Goal: Task Accomplishment & Management: Use online tool/utility

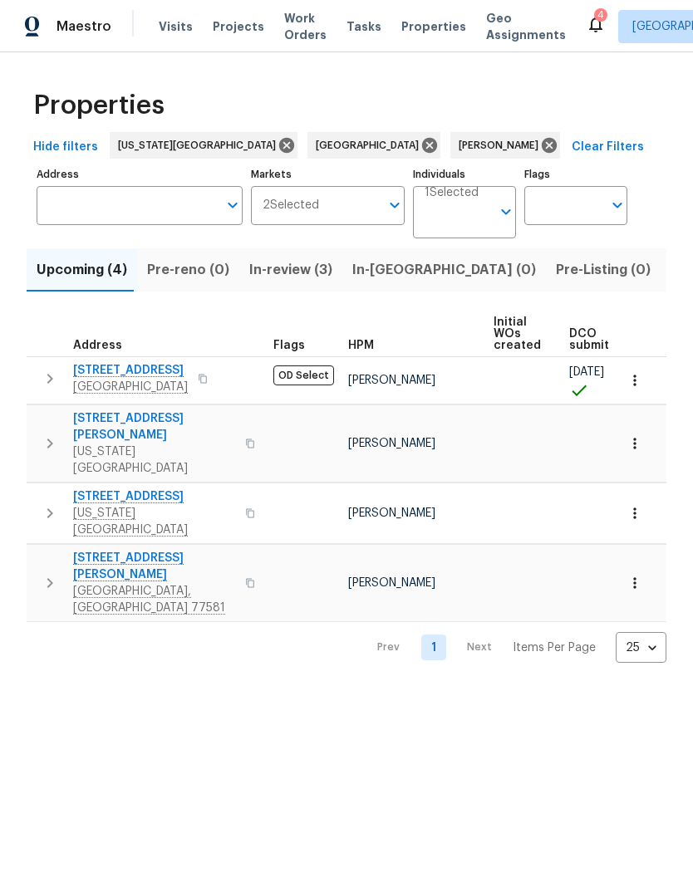
click at [670, 272] on span "Listed (7)" at bounding box center [701, 269] width 62 height 23
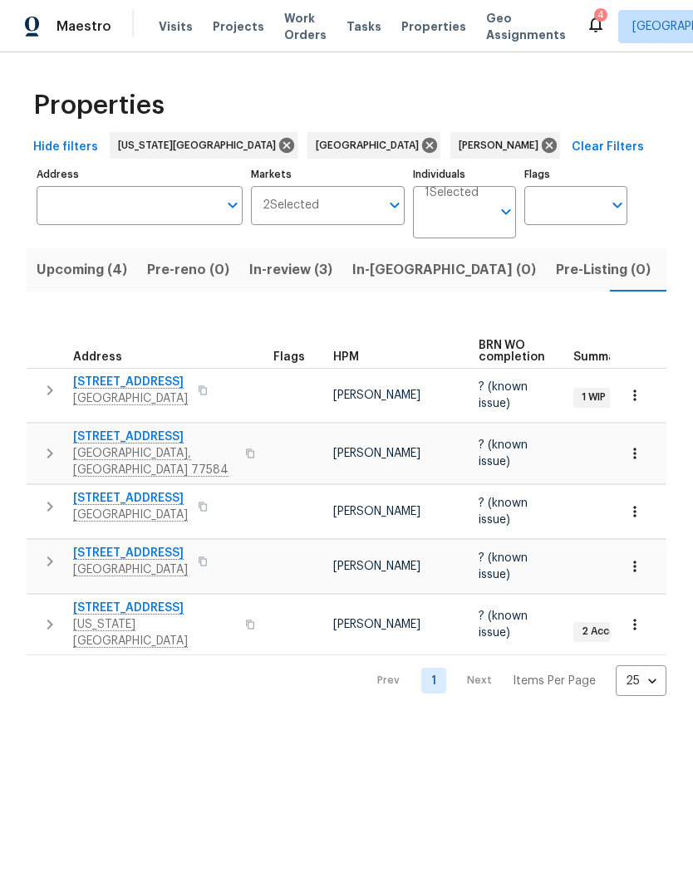
click at [267, 263] on span "In-review (3)" at bounding box center [290, 269] width 83 height 23
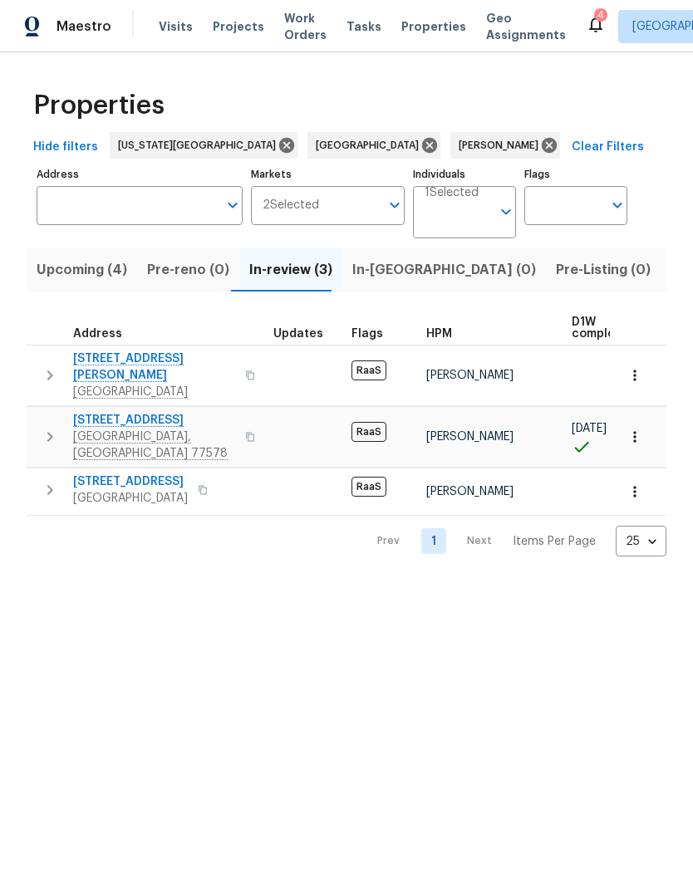
click at [81, 473] on span "5259 Perry St" at bounding box center [130, 481] width 115 height 17
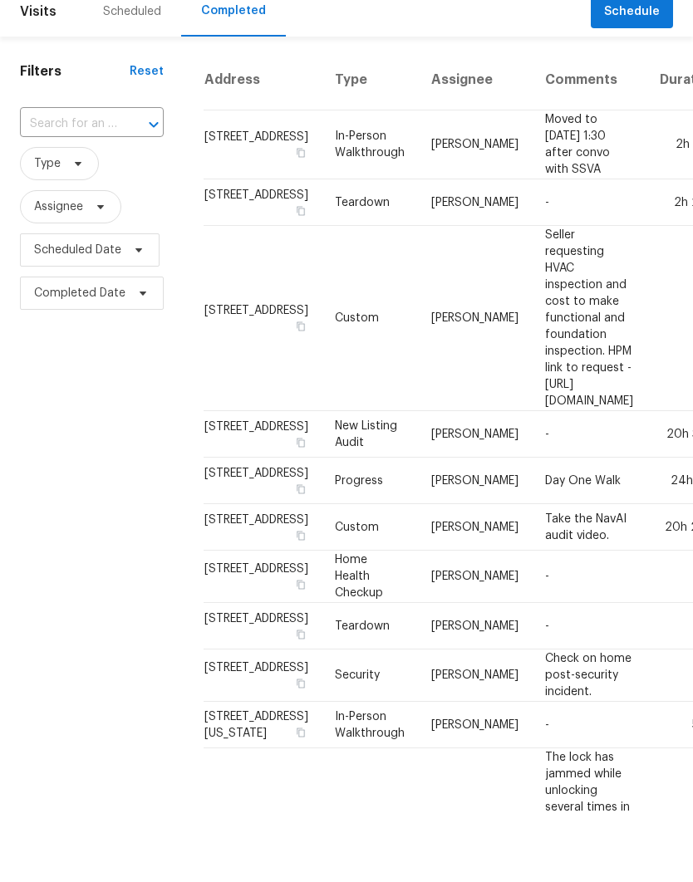
scroll to position [66, 0]
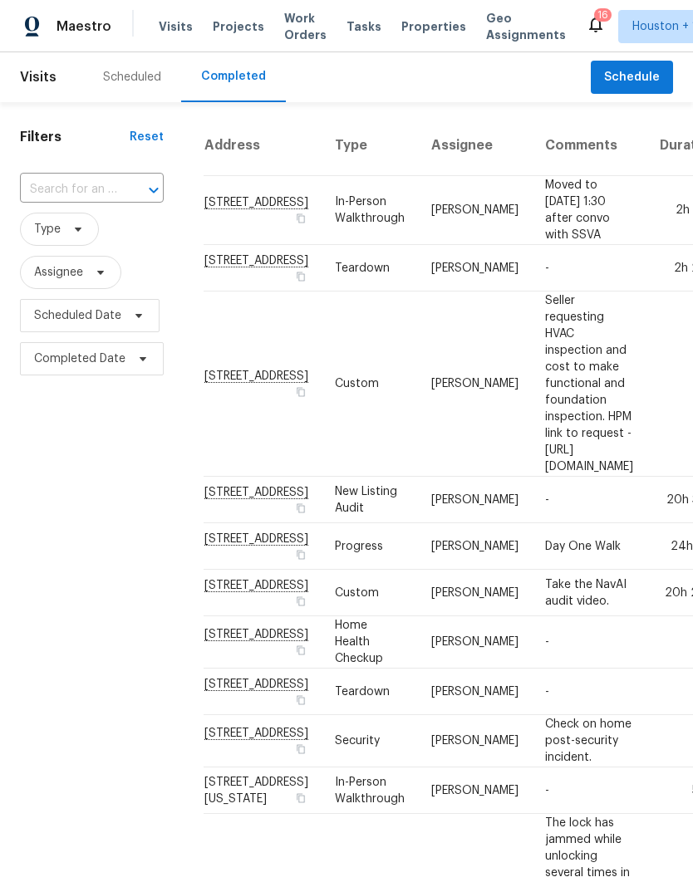
click at [61, 177] on input "text" at bounding box center [68, 190] width 97 height 26
type input "5743"
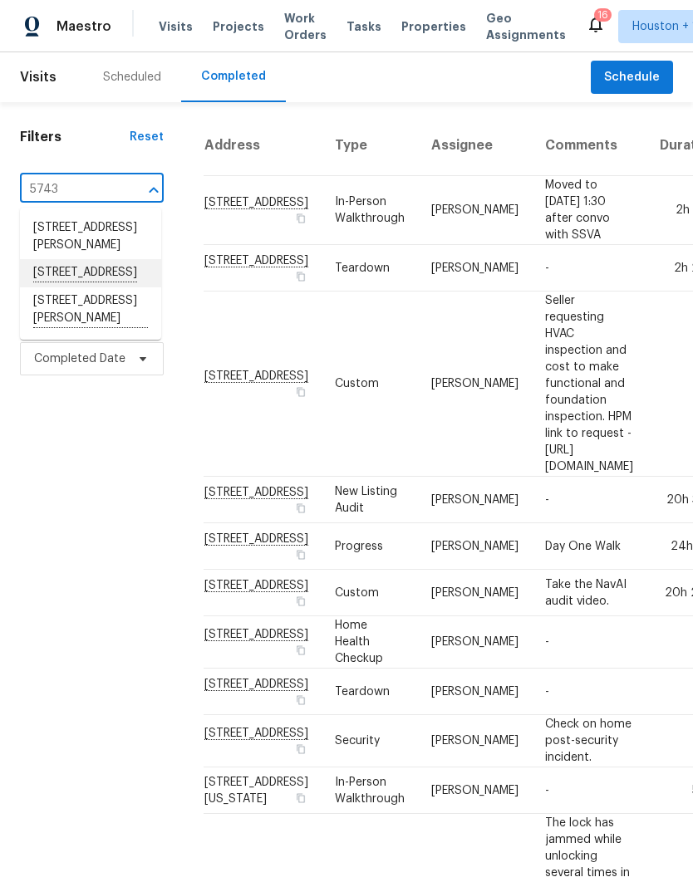
click at [50, 259] on li "[STREET_ADDRESS]" at bounding box center [90, 273] width 141 height 28
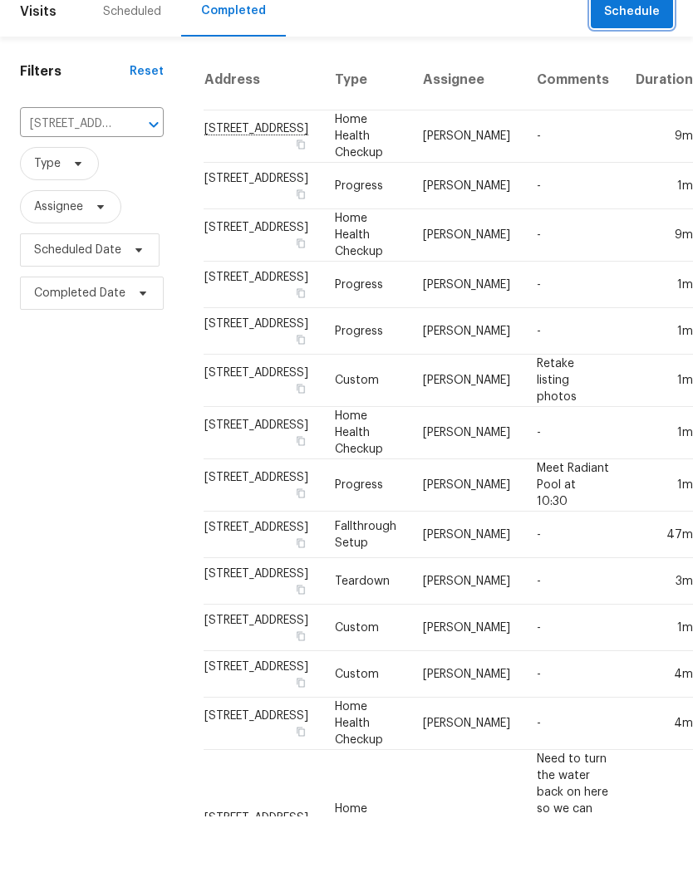
click at [635, 67] on span "Schedule" at bounding box center [632, 77] width 56 height 21
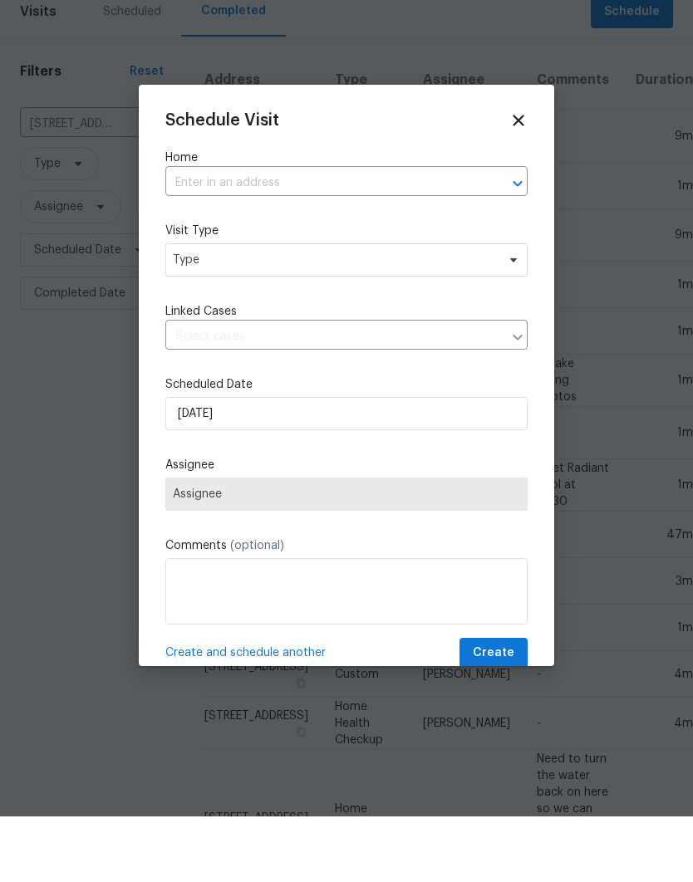
click at [199, 236] on input "text" at bounding box center [323, 249] width 316 height 26
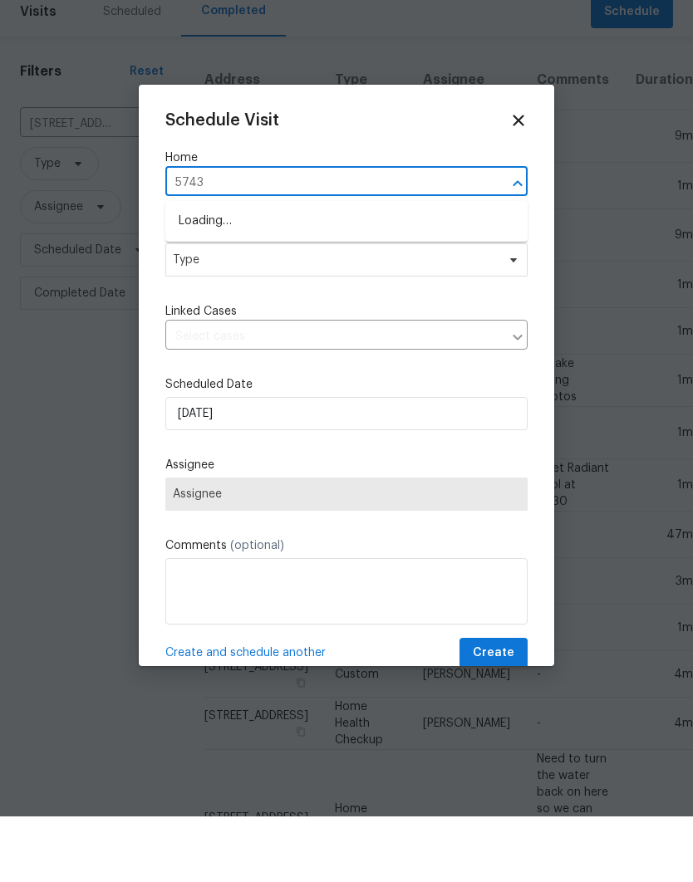
type input "5743"
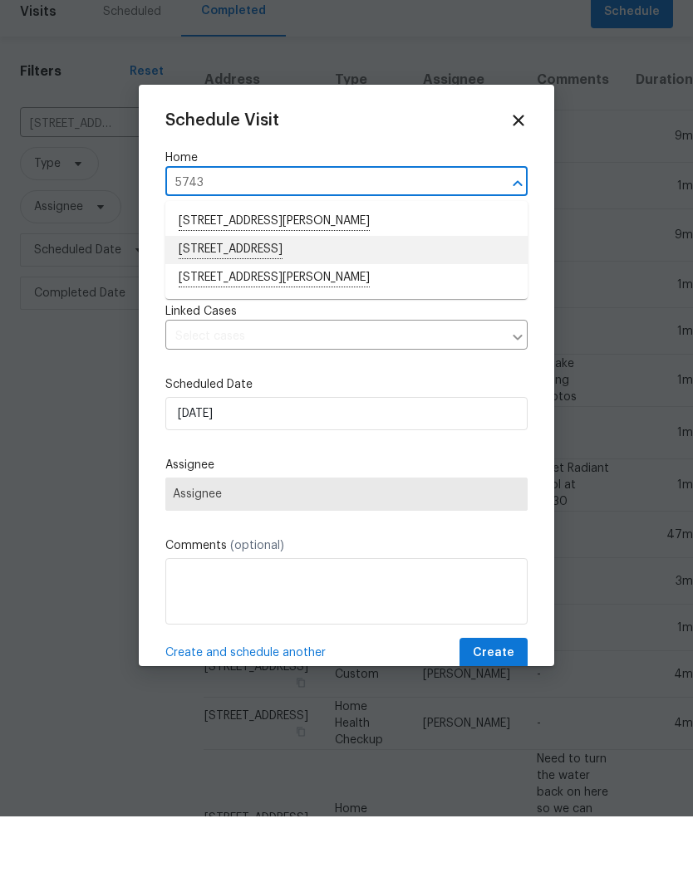
click at [193, 302] on li "[STREET_ADDRESS]" at bounding box center [346, 316] width 362 height 28
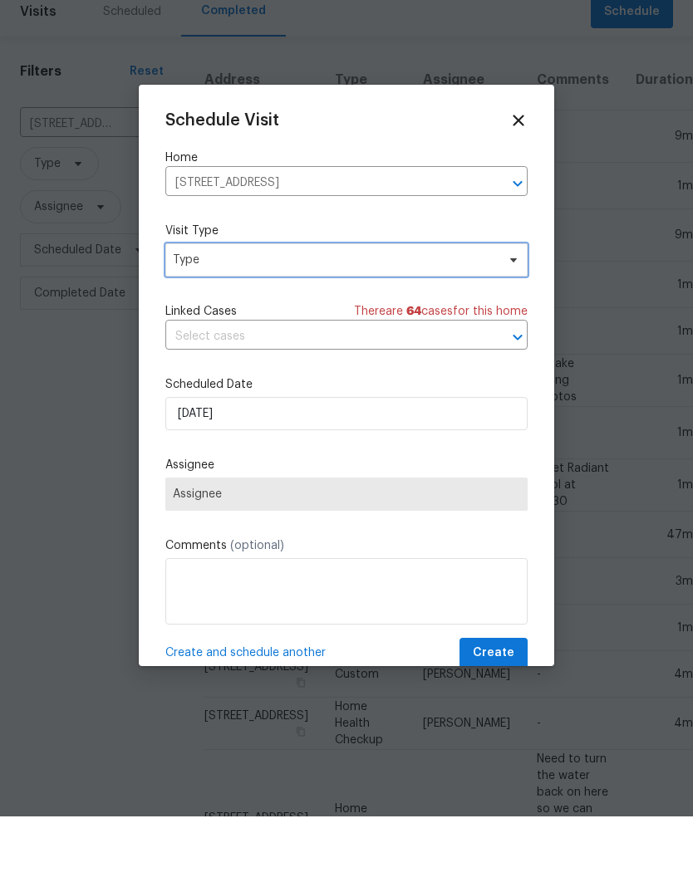
click at [184, 317] on span "Type" at bounding box center [334, 325] width 323 height 17
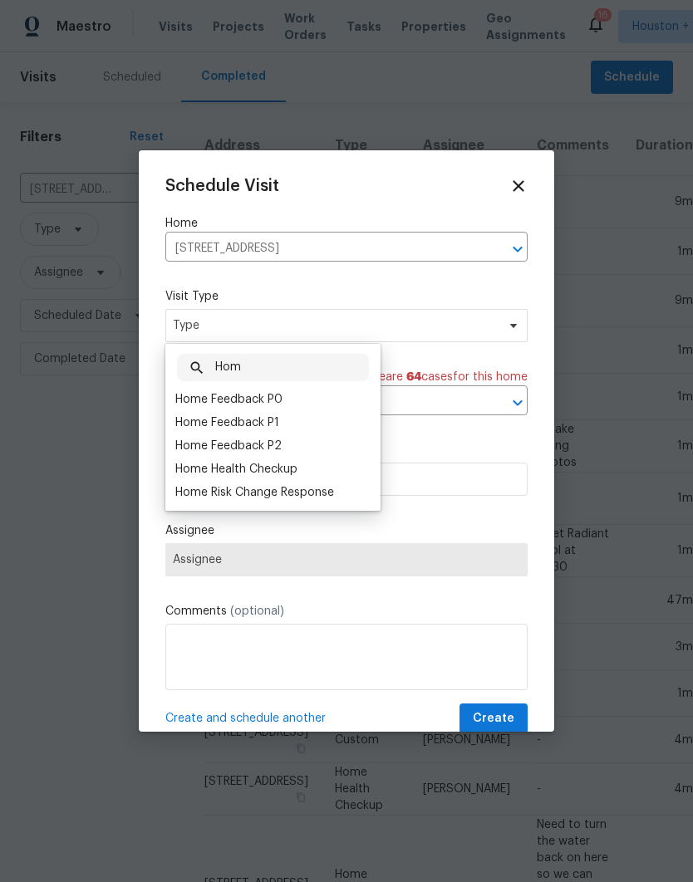
type input "Hom"
click at [185, 473] on div "Home Health Checkup" at bounding box center [236, 469] width 122 height 17
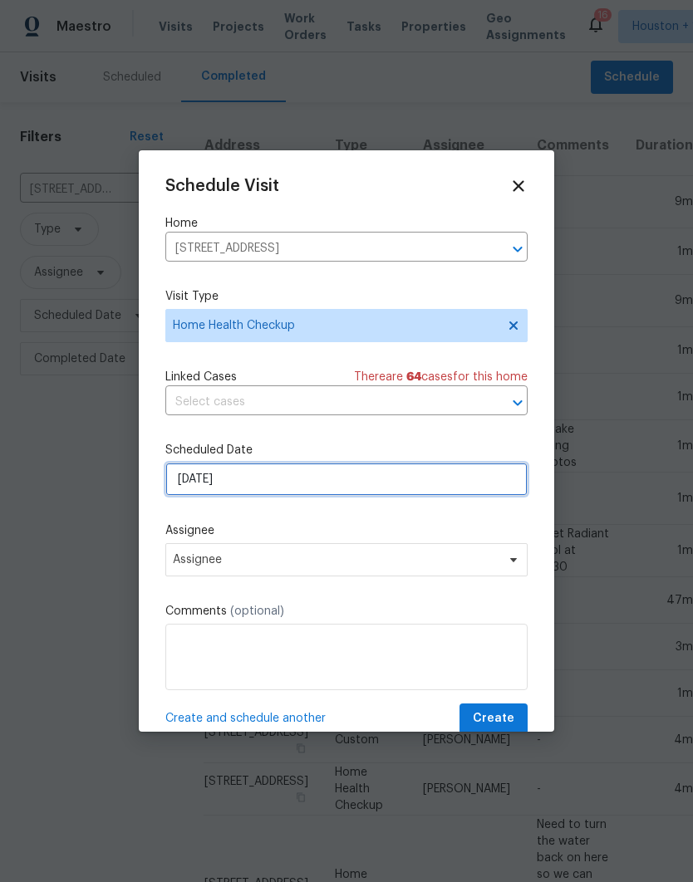
click at [256, 487] on input "[DATE]" at bounding box center [346, 479] width 362 height 33
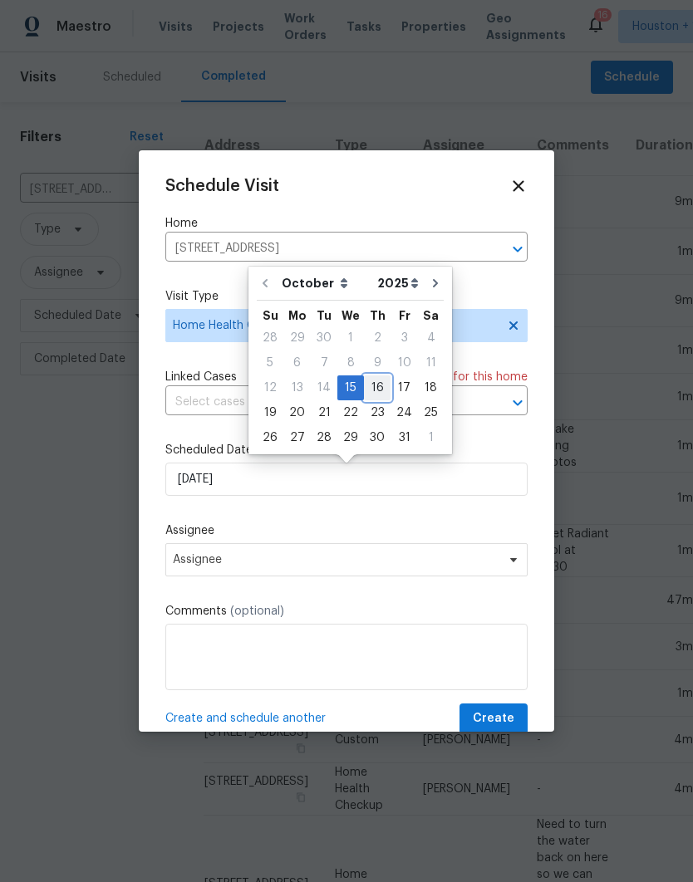
click at [380, 383] on div "16" at bounding box center [377, 387] width 27 height 23
type input "[DATE]"
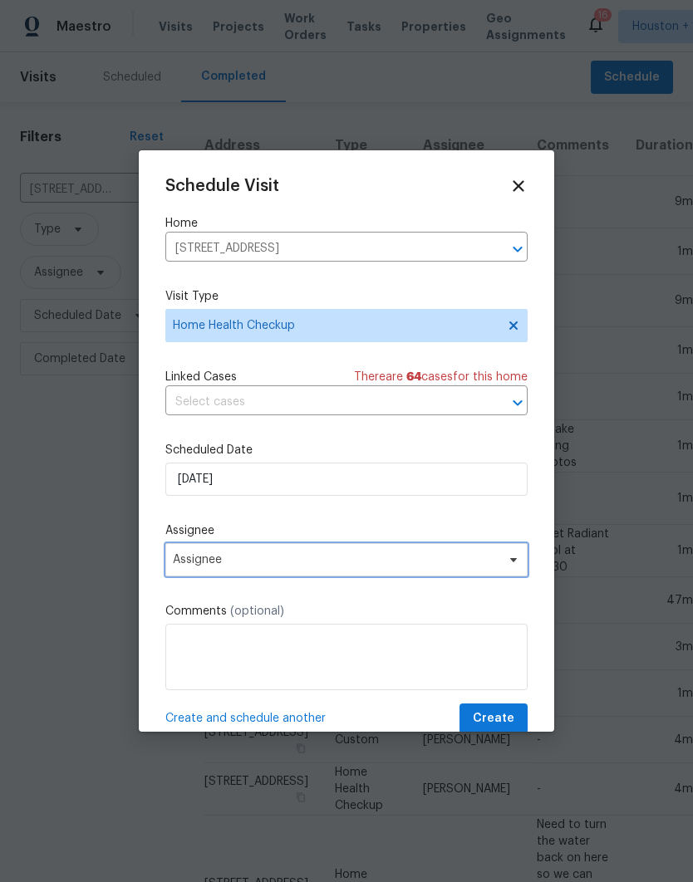
click at [171, 557] on span "Assignee" at bounding box center [346, 559] width 362 height 33
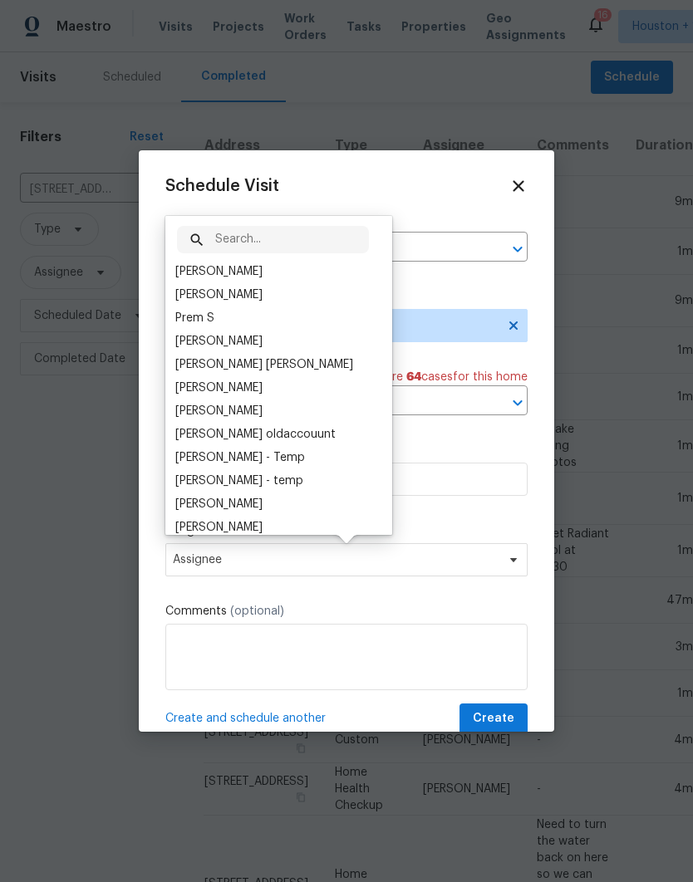
click at [192, 269] on div "[PERSON_NAME]" at bounding box center [218, 271] width 87 height 17
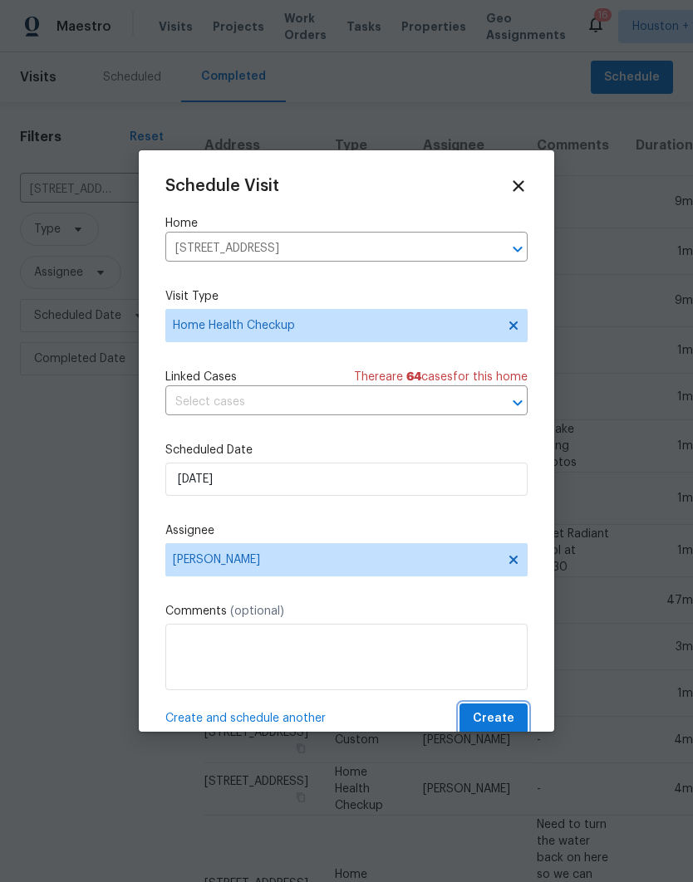
click at [506, 725] on span "Create" at bounding box center [494, 719] width 42 height 21
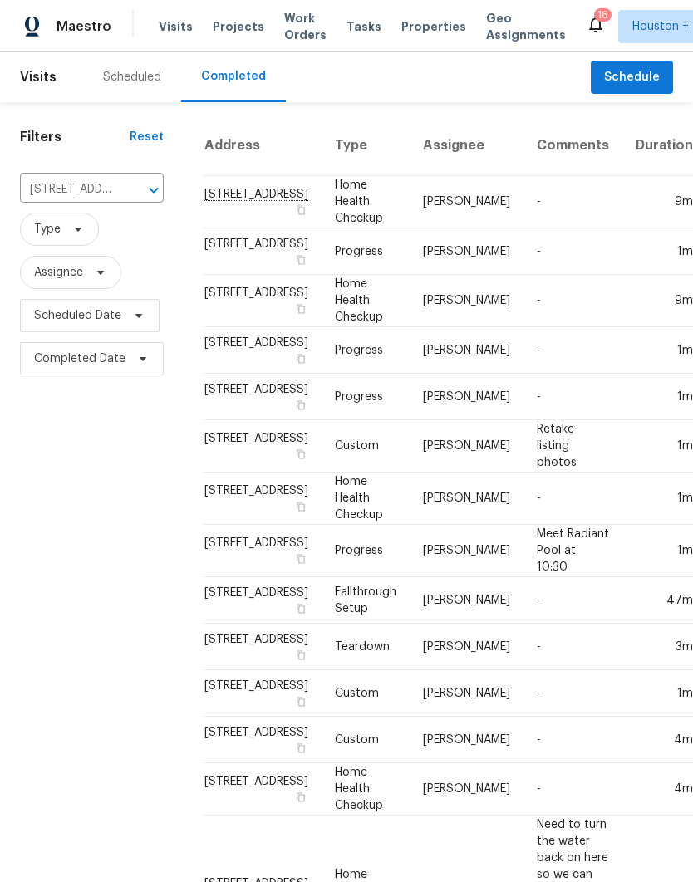
click at [41, 191] on input "[STREET_ADDRESS]" at bounding box center [68, 190] width 97 height 26
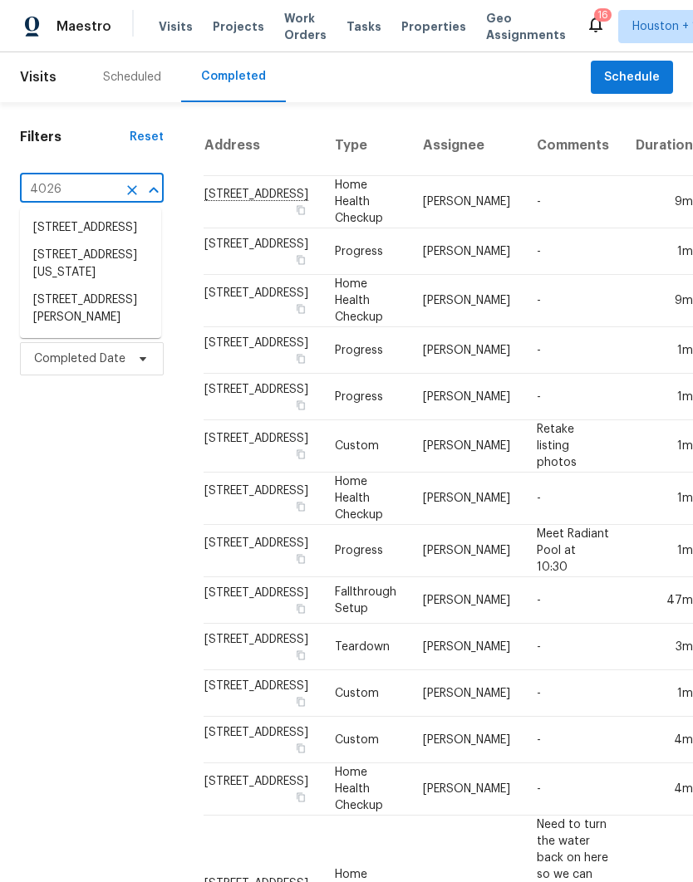
type input "4026 r"
click at [42, 243] on li "[STREET_ADDRESS][PERSON_NAME]" at bounding box center [90, 237] width 141 height 46
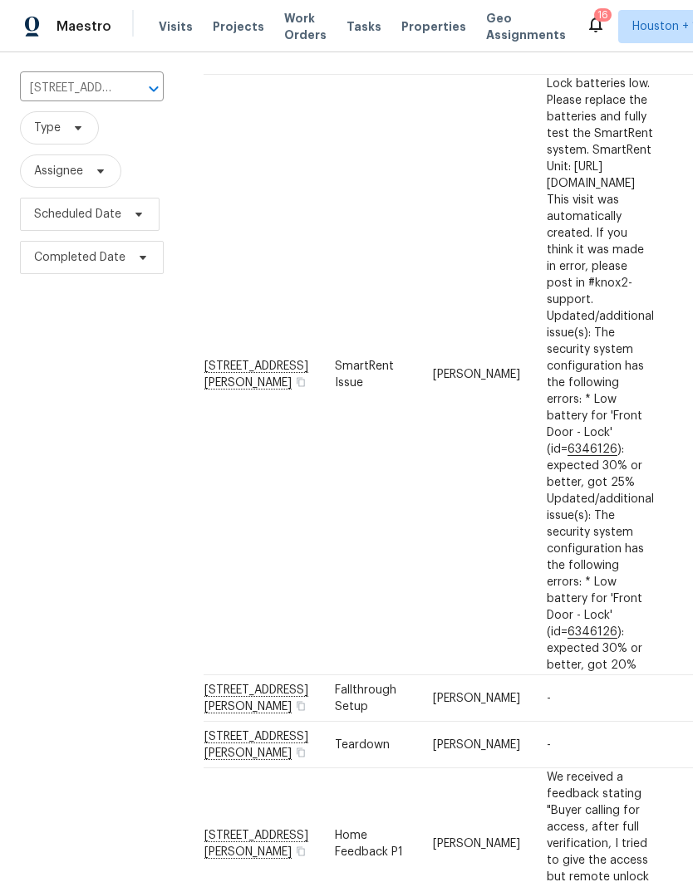
scroll to position [103, 0]
click at [42, 91] on input "[STREET_ADDRESS][PERSON_NAME]" at bounding box center [68, 87] width 97 height 26
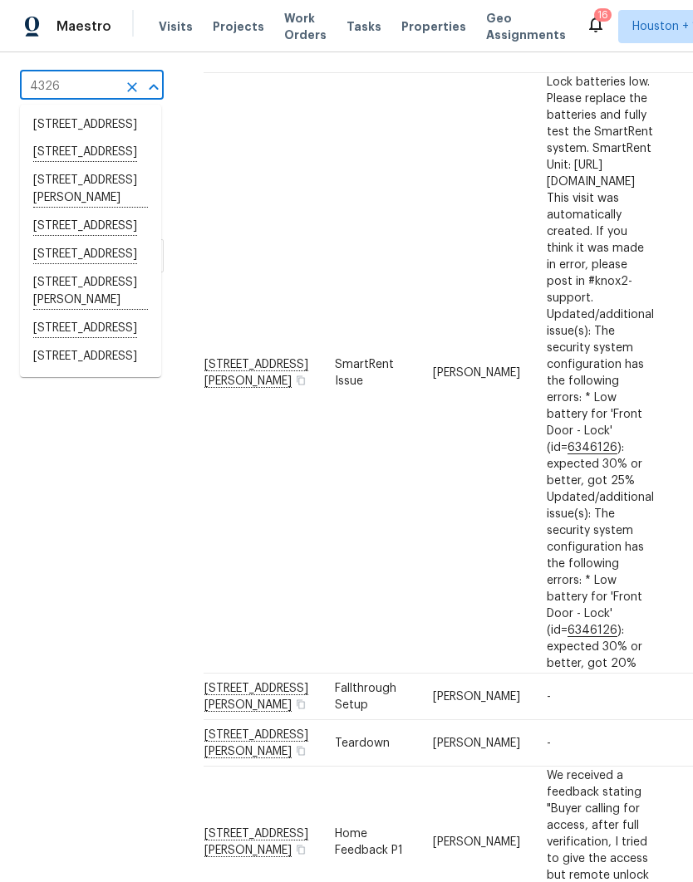
type input "4326 e"
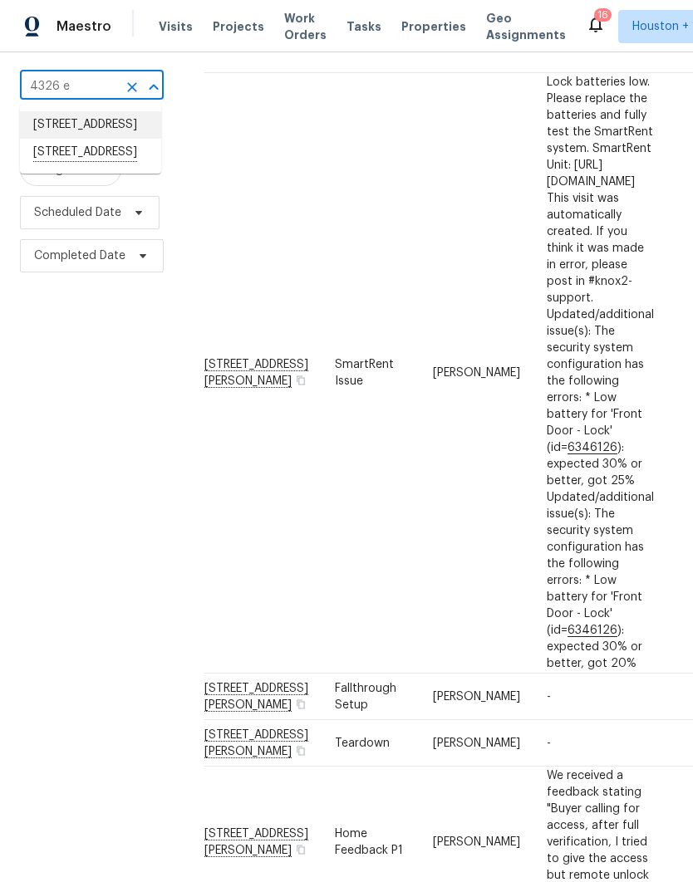
click at [65, 139] on li "[STREET_ADDRESS]" at bounding box center [90, 124] width 141 height 27
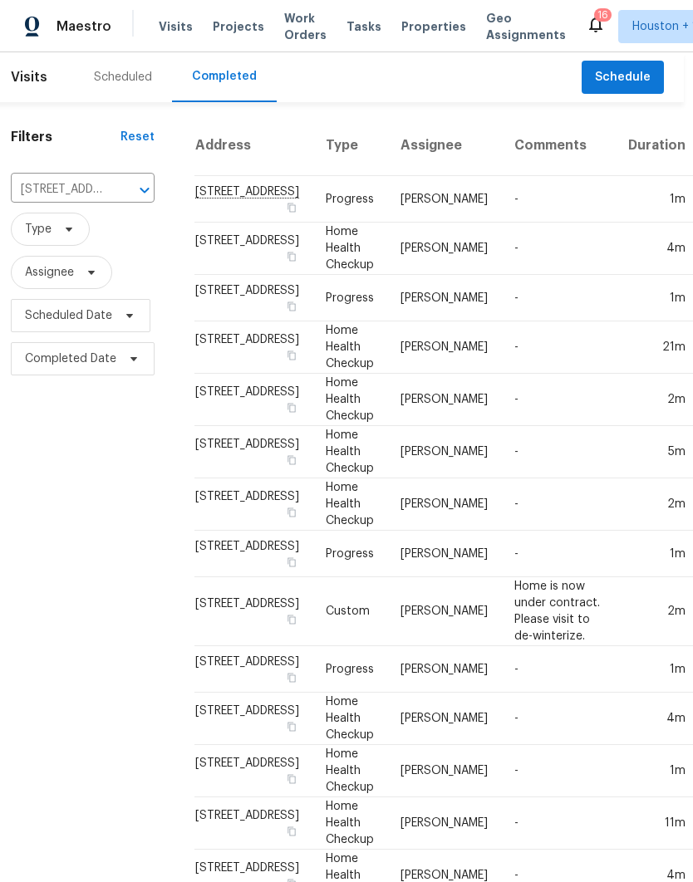
scroll to position [0, 8]
click at [32, 192] on input "[STREET_ADDRESS]" at bounding box center [60, 190] width 97 height 26
type input "5206 f"
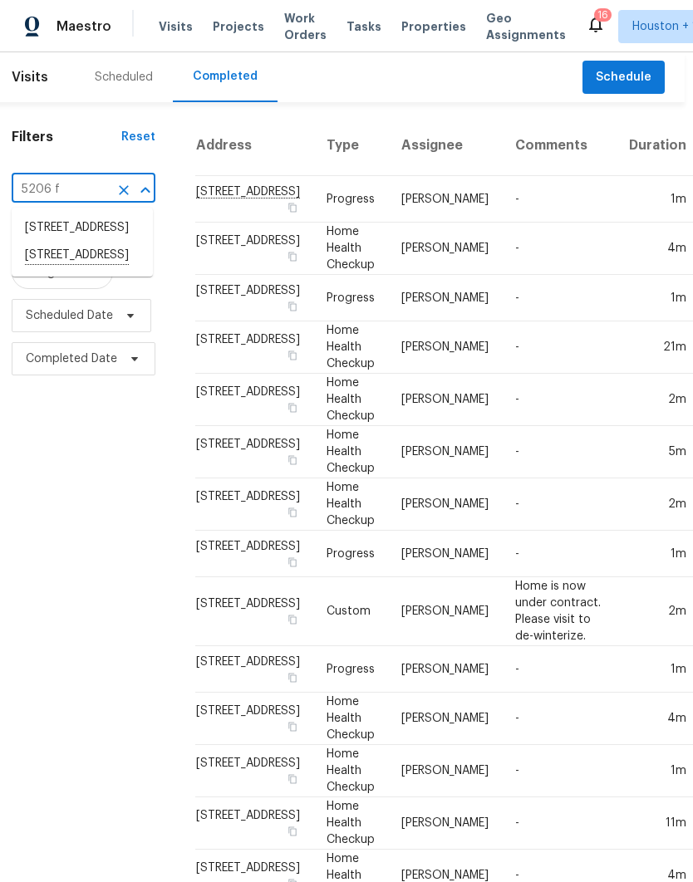
click at [50, 270] on li "[STREET_ADDRESS]" at bounding box center [82, 256] width 141 height 28
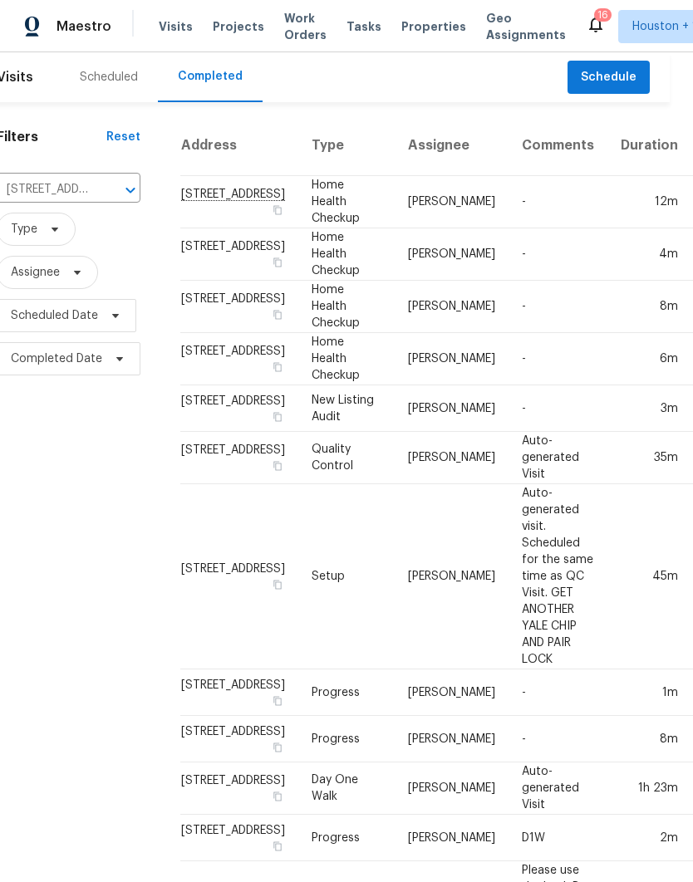
scroll to position [0, 22]
click at [597, 81] on span "Schedule" at bounding box center [610, 77] width 56 height 21
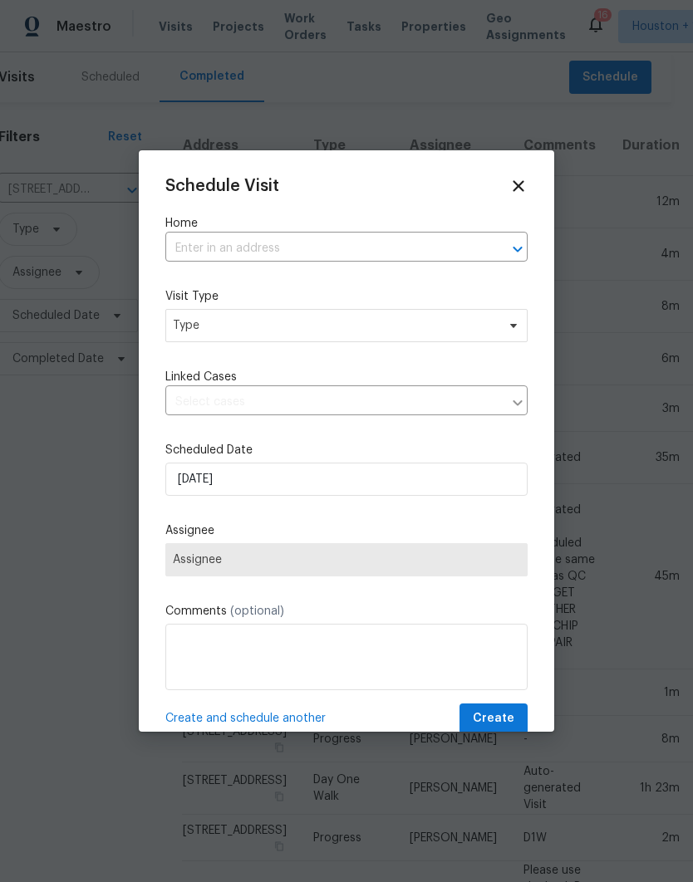
click at [377, 260] on input "text" at bounding box center [323, 249] width 316 height 26
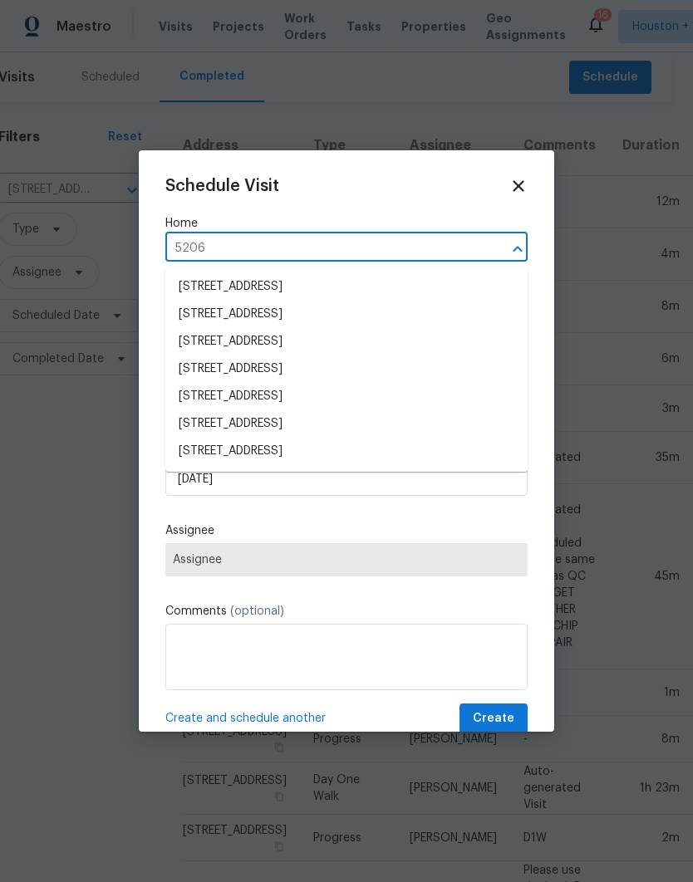
type input "5206 f"
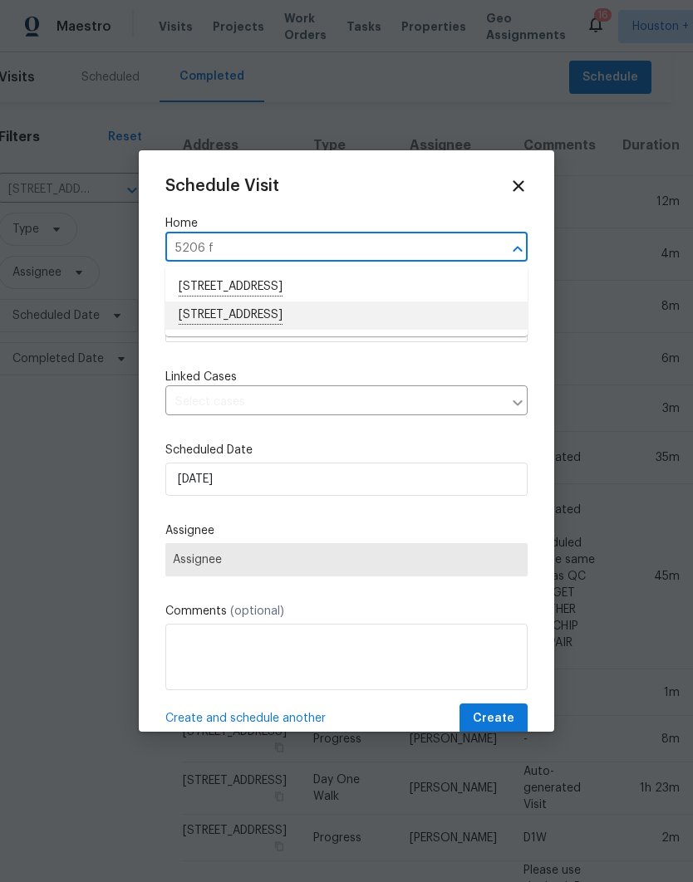
click at [204, 324] on li "[STREET_ADDRESS]" at bounding box center [346, 316] width 362 height 28
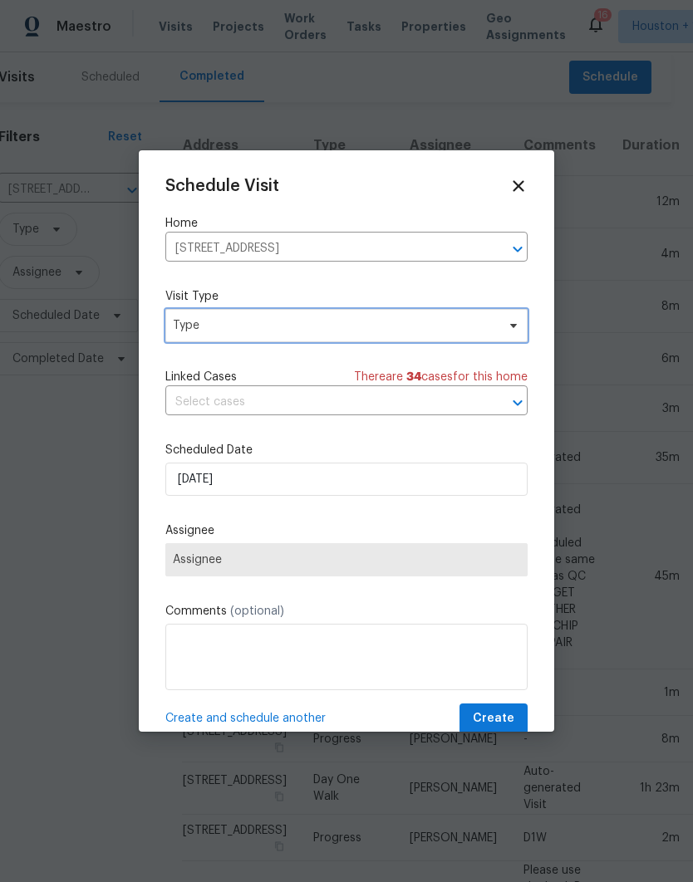
click at [190, 334] on span "Type" at bounding box center [334, 325] width 323 height 17
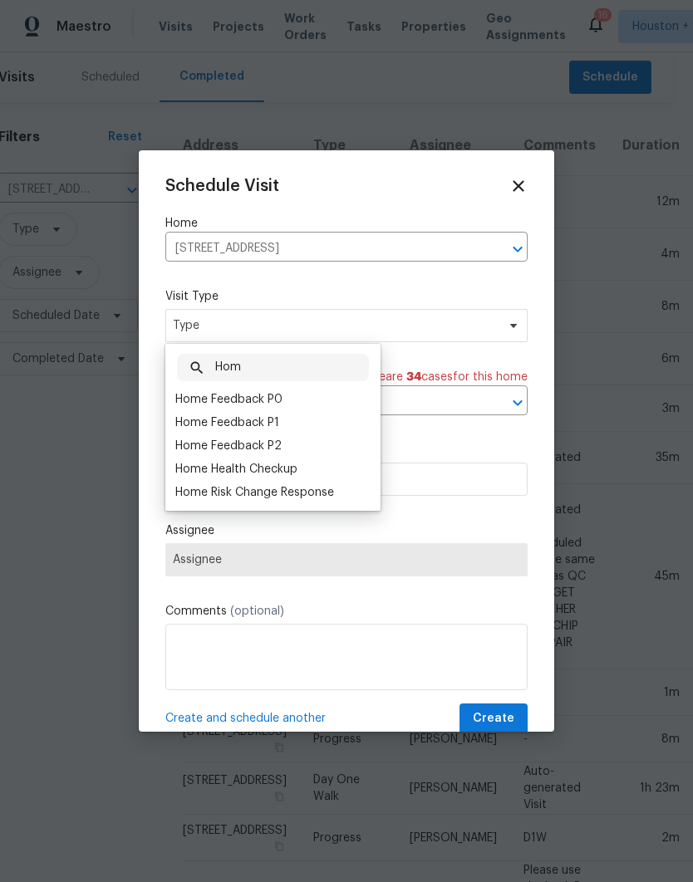
type input "Hom"
click at [199, 464] on div "Home Health Checkup" at bounding box center [236, 469] width 122 height 17
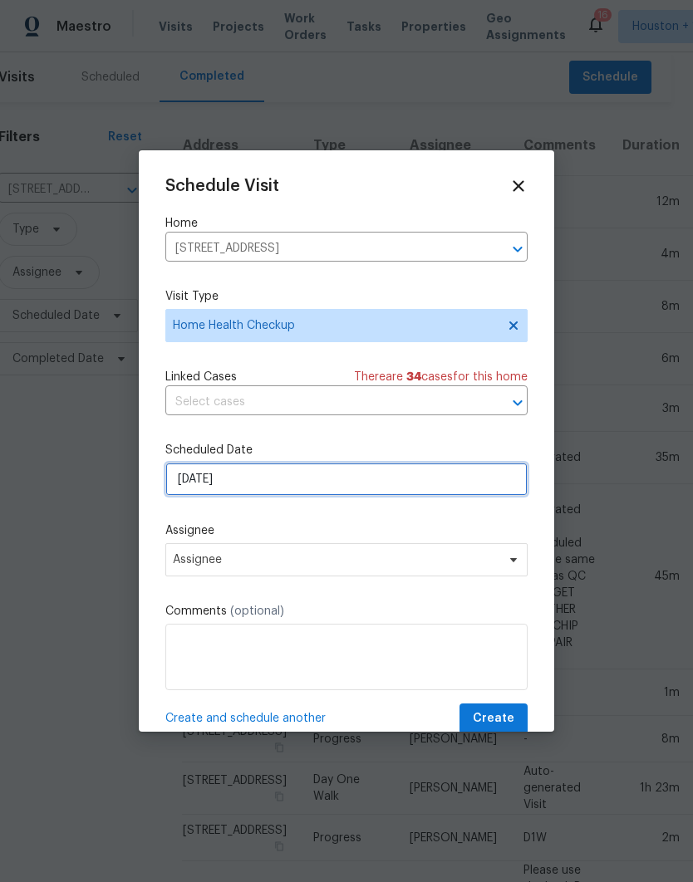
click at [253, 493] on input "[DATE]" at bounding box center [346, 479] width 362 height 33
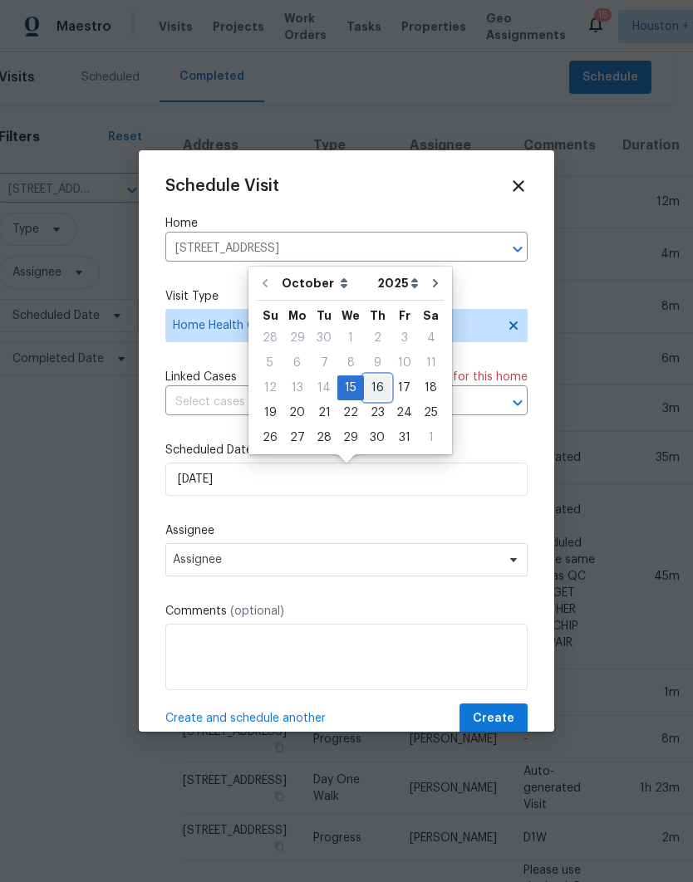
click at [365, 384] on div "16" at bounding box center [377, 387] width 27 height 23
type input "[DATE]"
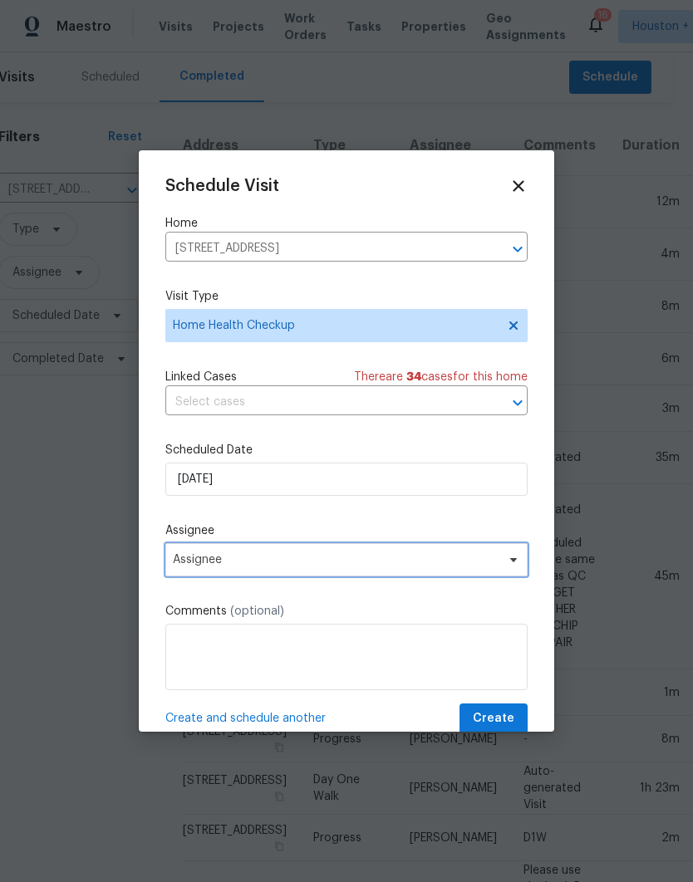
click at [178, 563] on span "Assignee" at bounding box center [336, 559] width 326 height 13
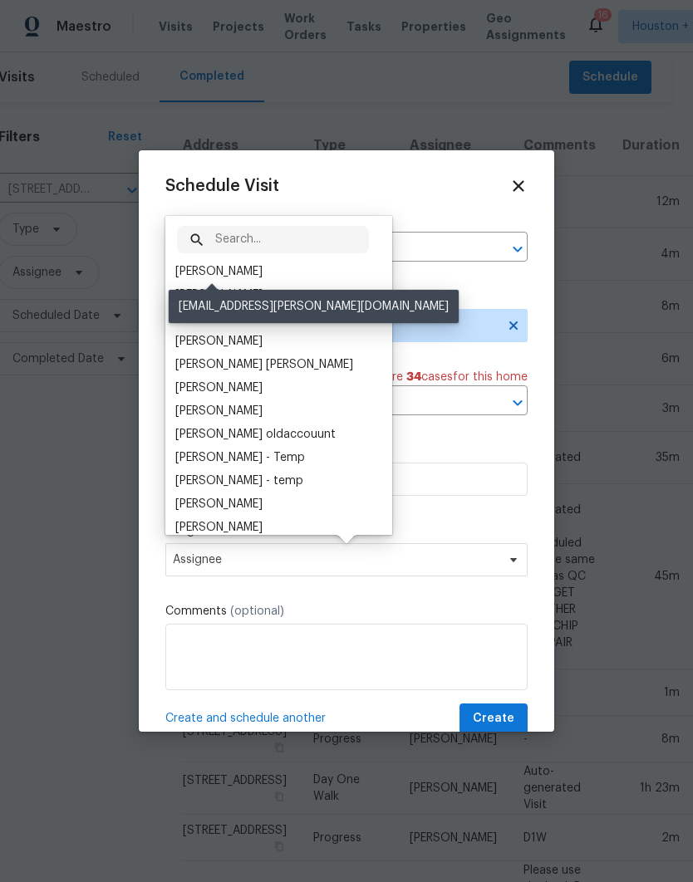
click at [187, 267] on div "[PERSON_NAME]" at bounding box center [218, 271] width 87 height 17
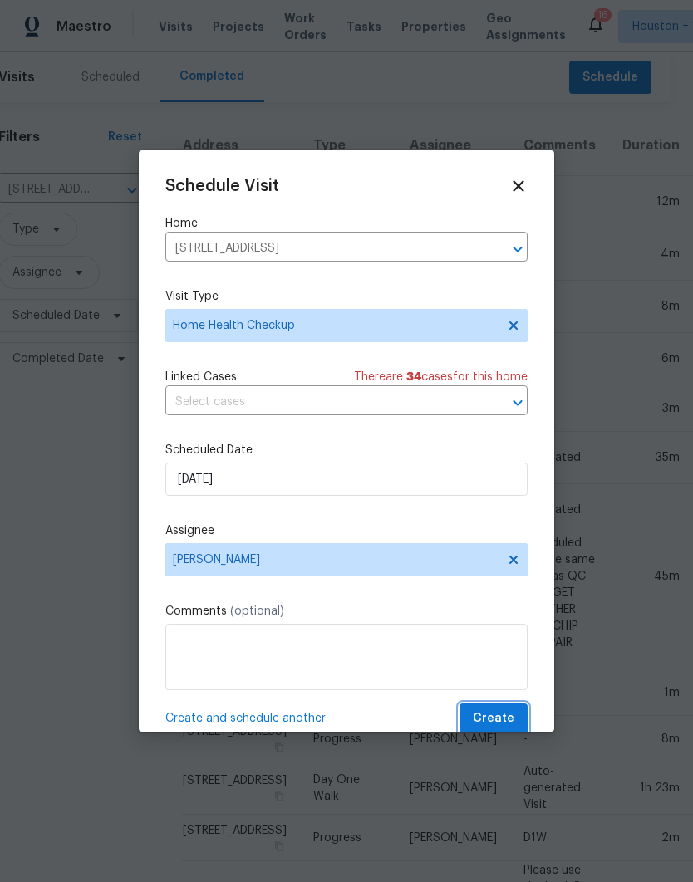
click at [515, 725] on button "Create" at bounding box center [493, 719] width 68 height 31
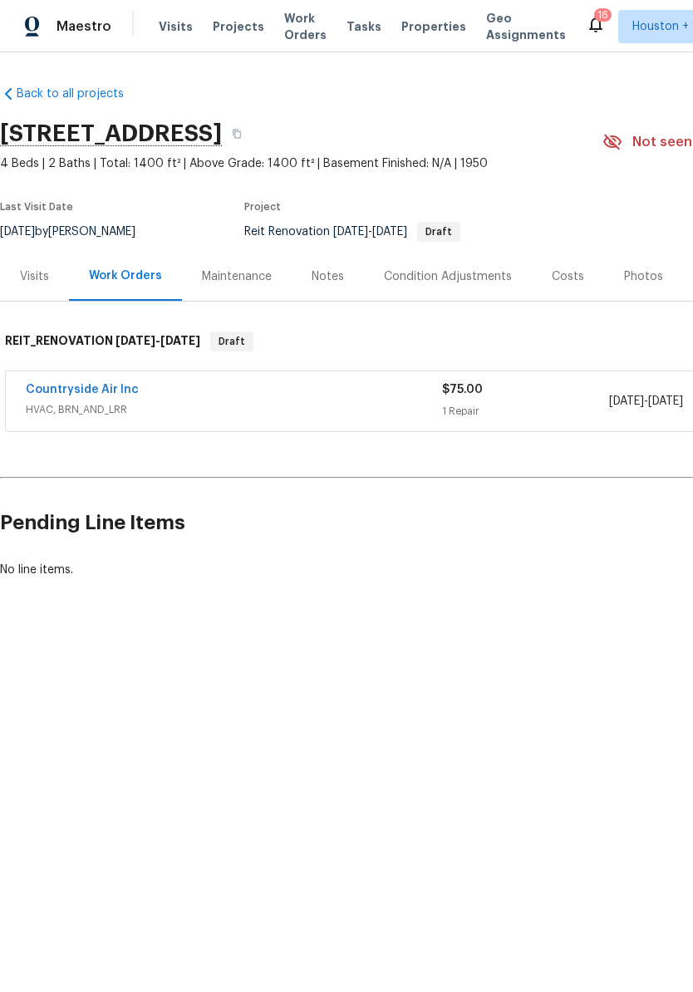
click at [56, 384] on link "Countryside Air Inc" at bounding box center [82, 390] width 113 height 12
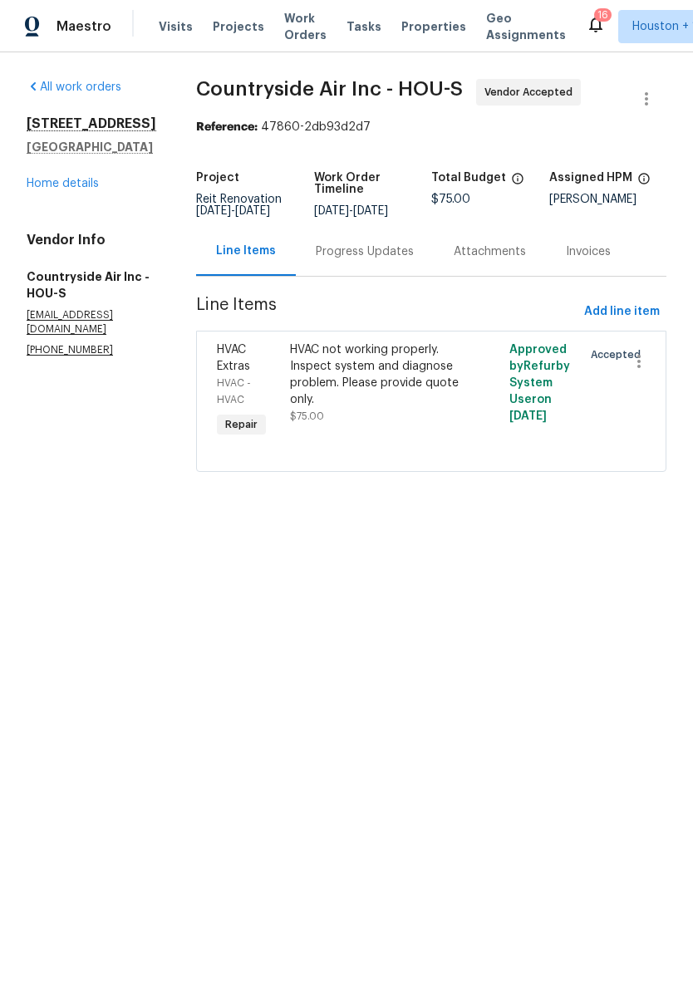
click at [378, 260] on div "Progress Updates" at bounding box center [365, 251] width 98 height 17
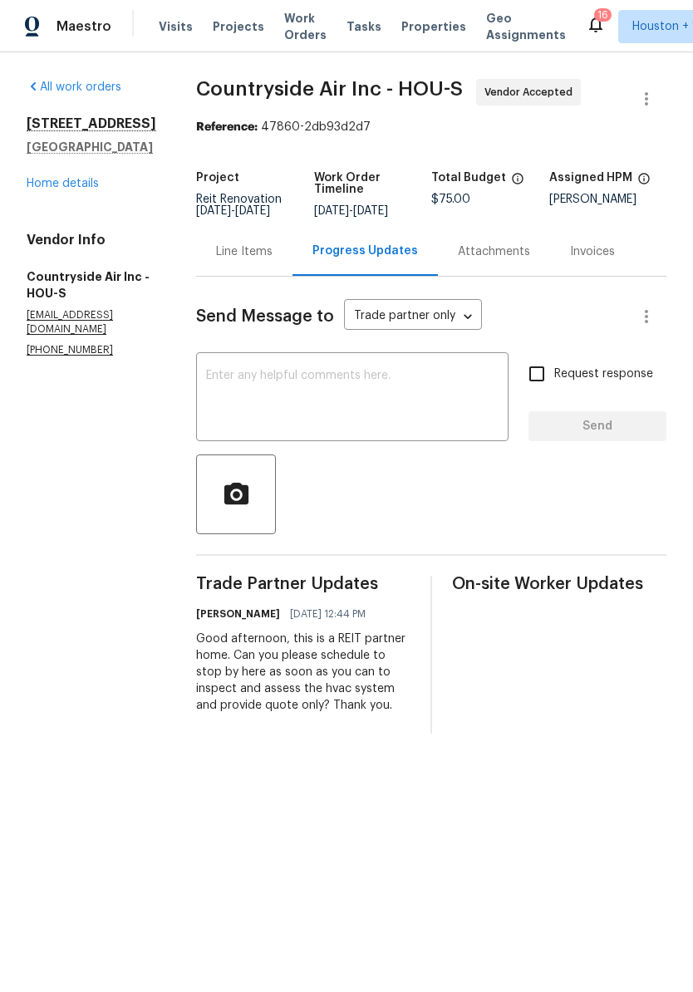
click at [44, 188] on link "Home details" at bounding box center [63, 184] width 72 height 12
